Goal: Task Accomplishment & Management: Manage account settings

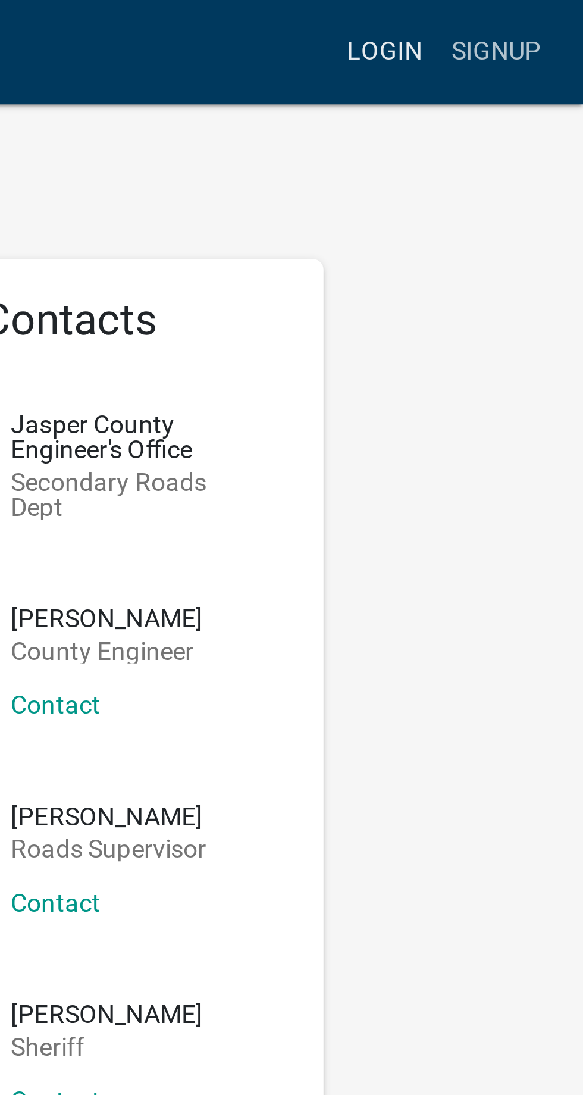
click at [519, 10] on link "Login" at bounding box center [517, 17] width 35 height 23
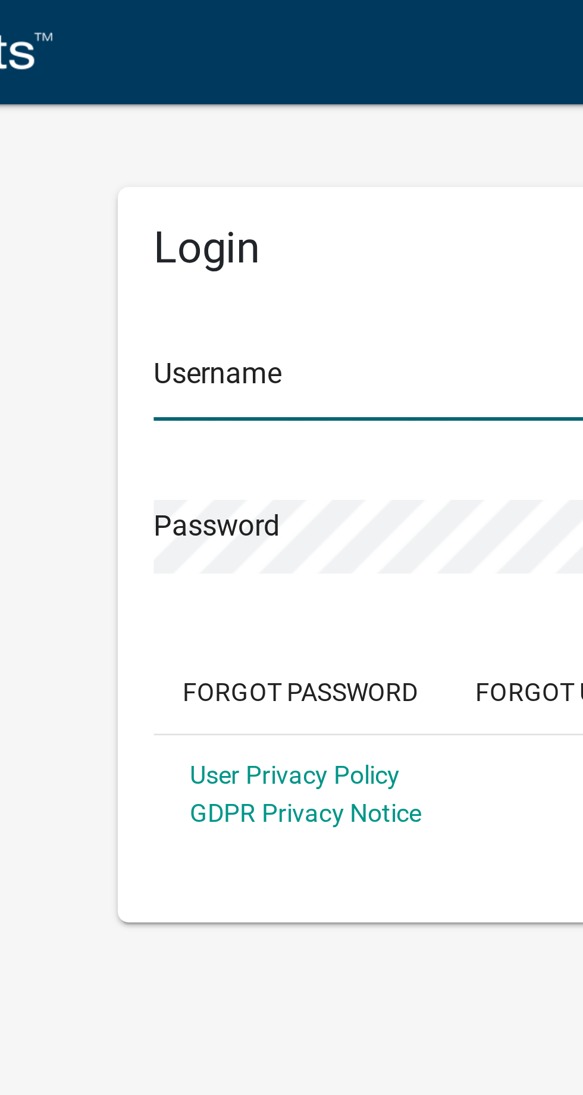
click at [203, 123] on input "Username" at bounding box center [292, 127] width 244 height 24
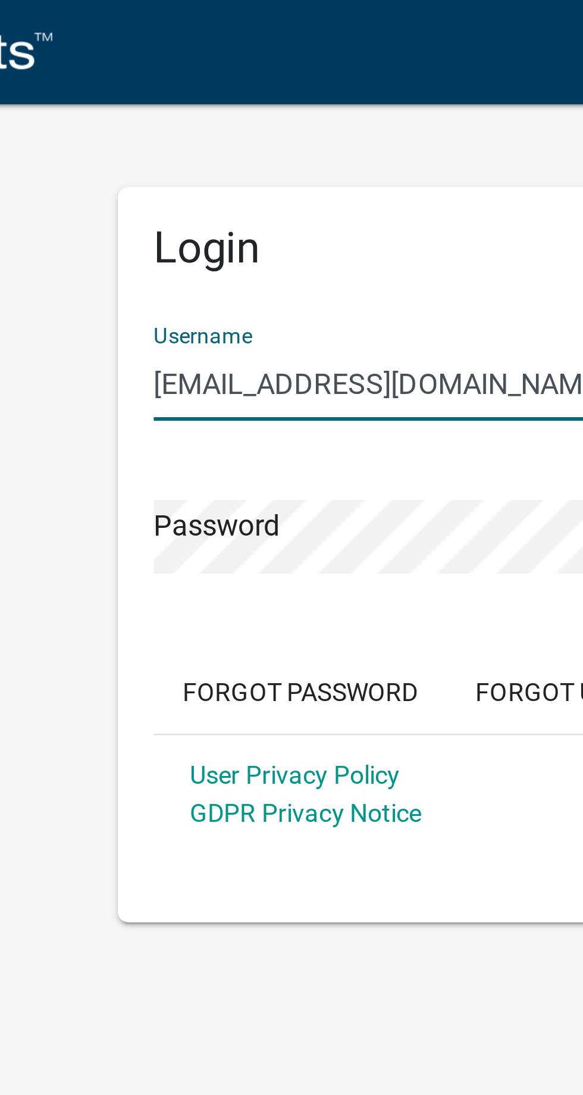
type input "[EMAIL_ADDRESS][DOMAIN_NAME]"
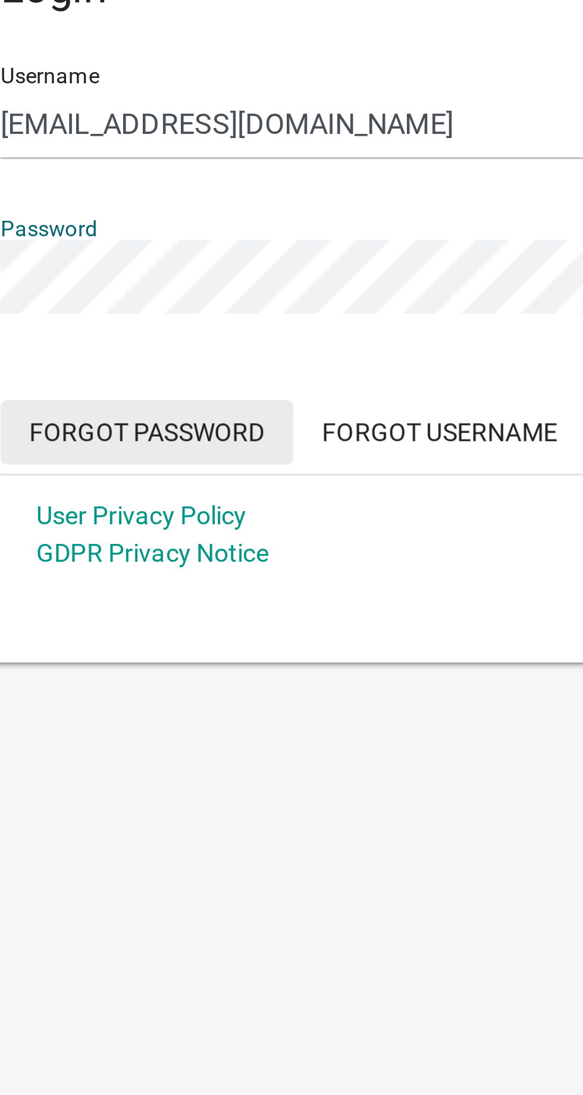
click at [209, 223] on form "Username [EMAIL_ADDRESS][DOMAIN_NAME] Password Forgot Password Forgot Username …" at bounding box center [292, 190] width 244 height 184
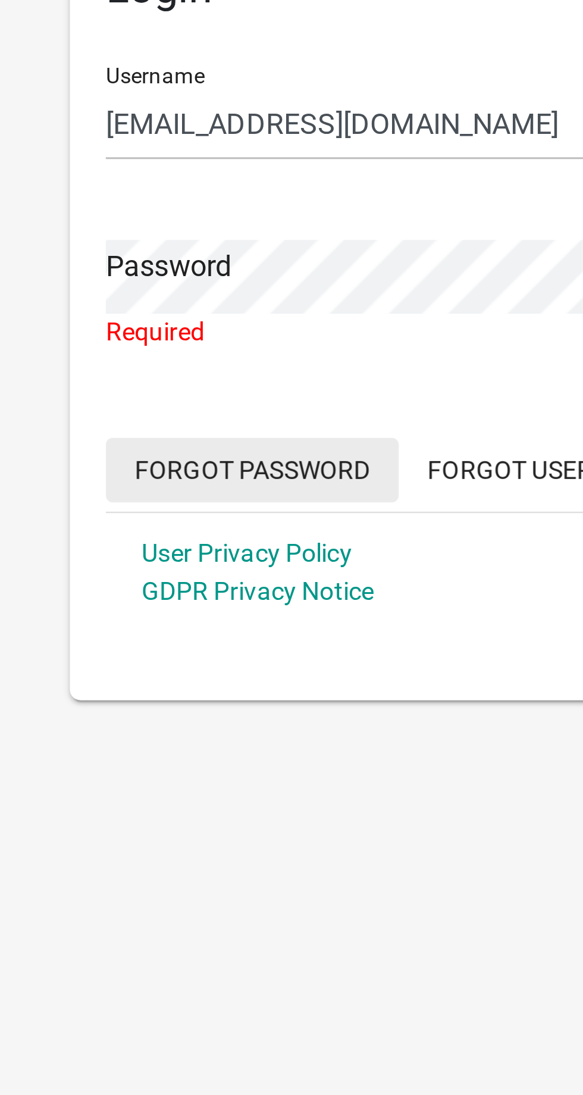
click at [227, 247] on button "Forgot Password" at bounding box center [218, 241] width 97 height 21
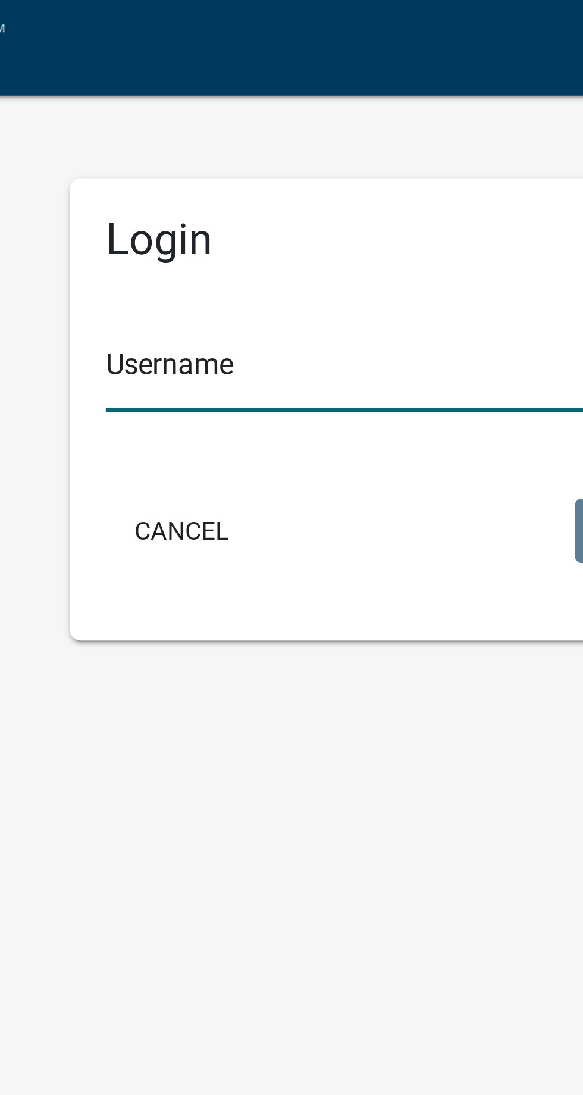
click at [229, 127] on input "Username" at bounding box center [292, 127] width 244 height 24
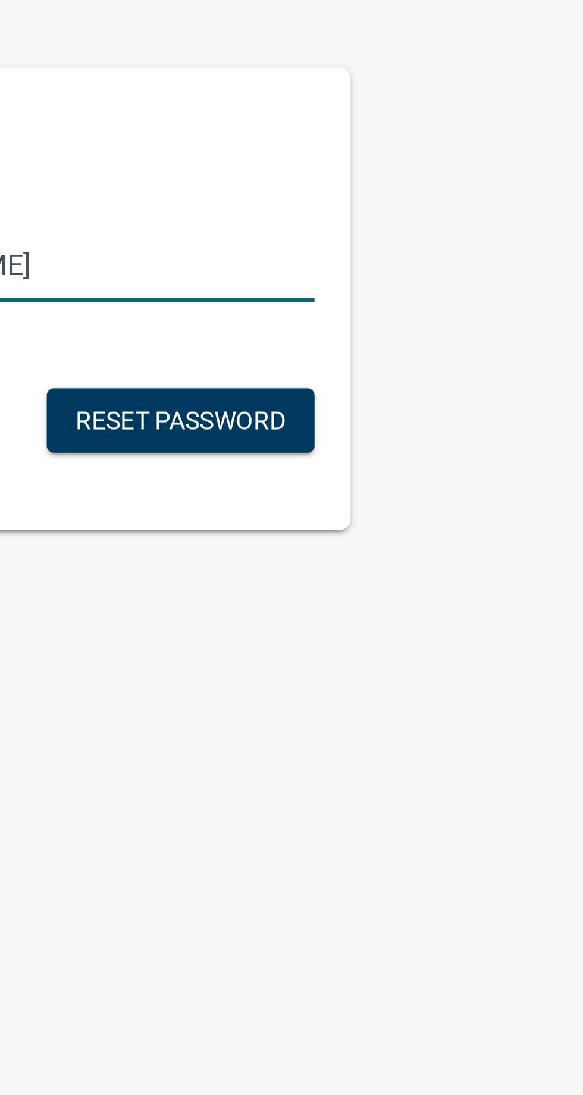
type input "[EMAIL_ADDRESS][DOMAIN_NAME]"
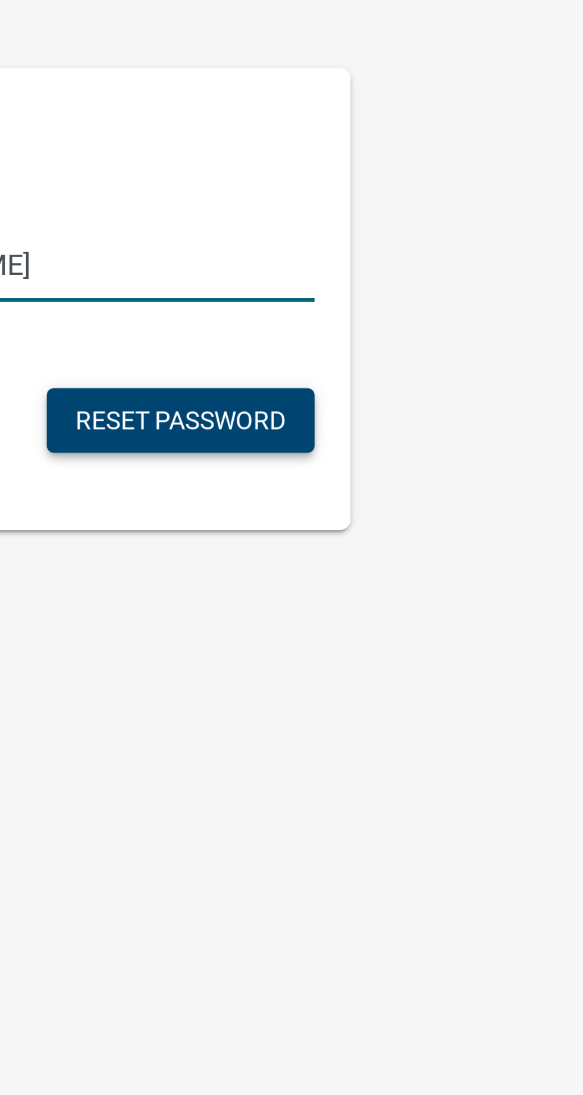
click at [390, 177] on button "Reset Password" at bounding box center [369, 178] width 89 height 21
